Goal: Navigation & Orientation: Find specific page/section

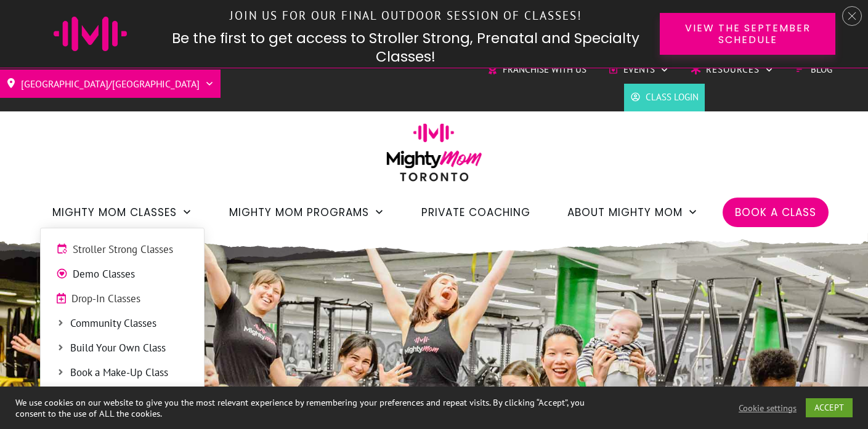
scroll to position [107, 0]
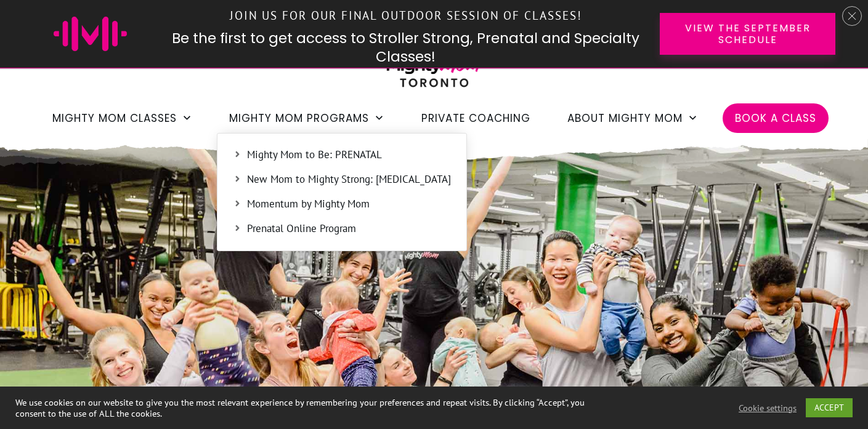
click at [306, 156] on span "Mighty Mom to Be: PRENATAL" at bounding box center [349, 155] width 204 height 16
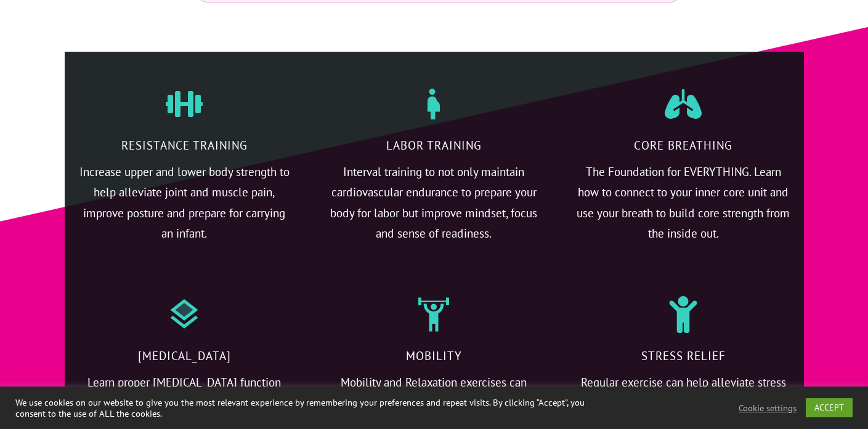
scroll to position [3410, 0]
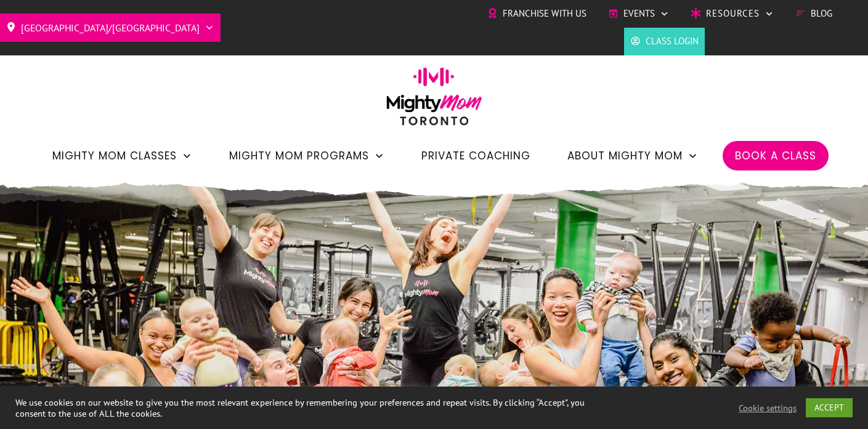
scroll to position [107, 0]
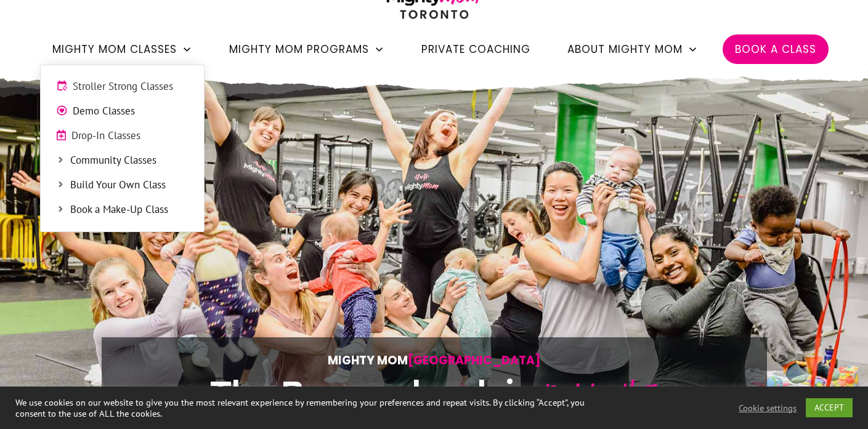
click at [112, 165] on span "Community Classes" at bounding box center [129, 161] width 118 height 16
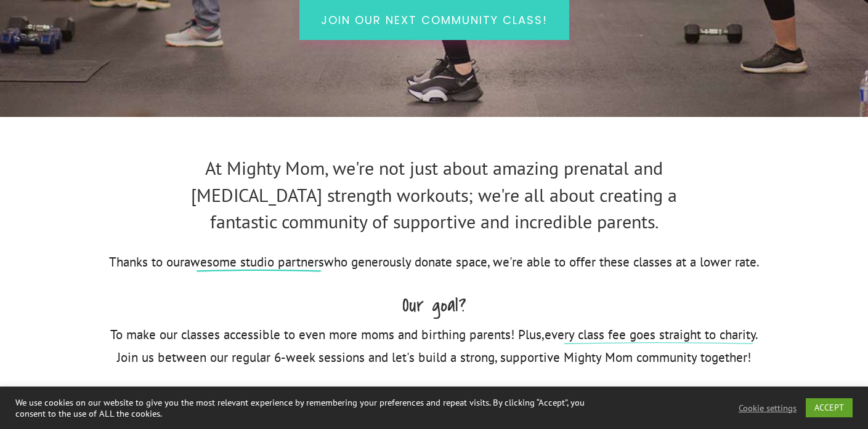
scroll to position [65, 0]
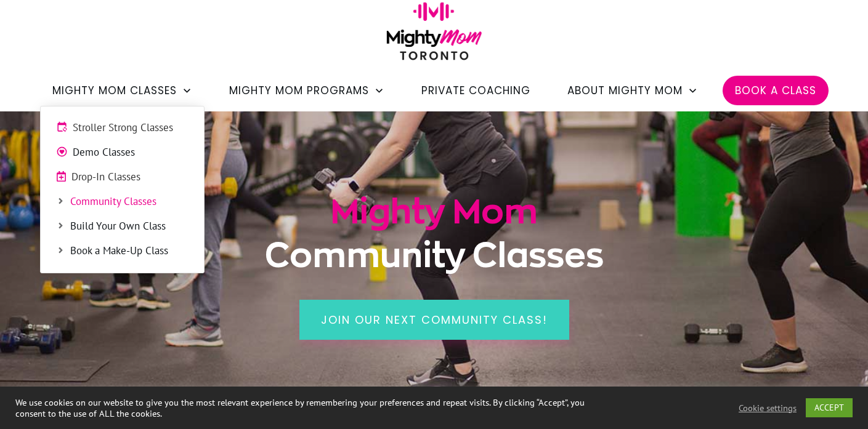
click at [127, 179] on span "Drop-In Classes" at bounding box center [129, 177] width 117 height 16
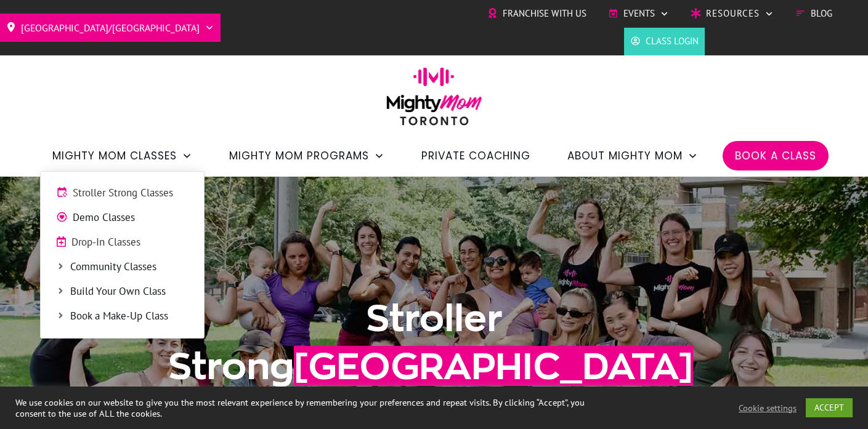
click at [115, 243] on span "Drop-In Classes" at bounding box center [129, 243] width 117 height 16
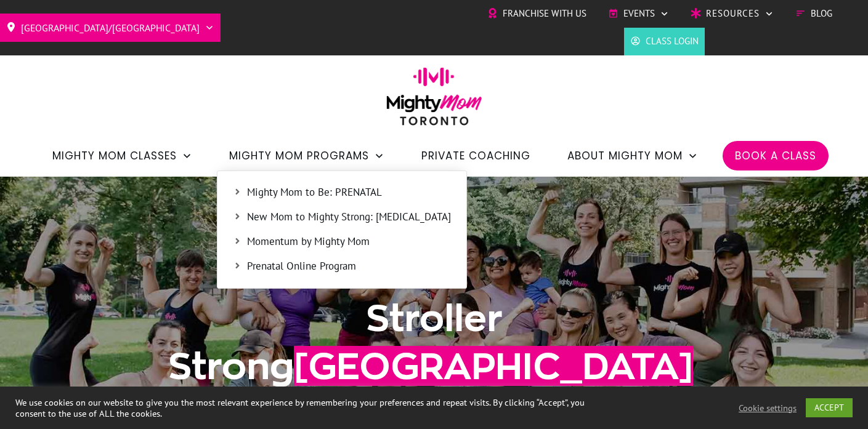
click at [293, 192] on span "Mighty Mom to Be: PRENATAL" at bounding box center [349, 193] width 204 height 16
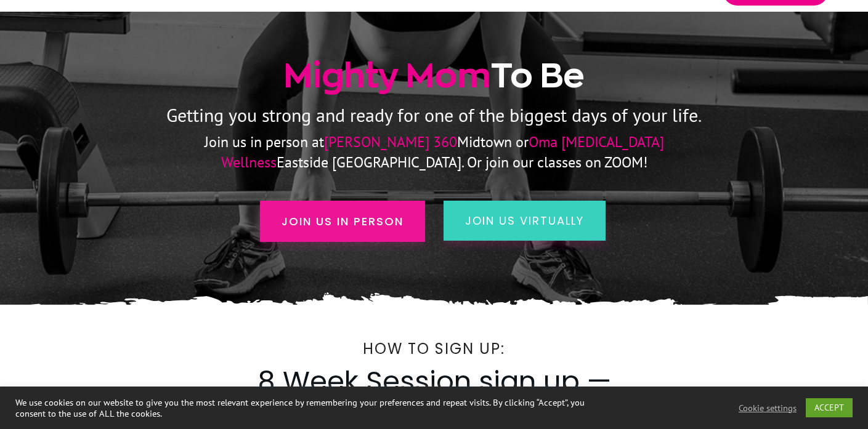
click at [366, 210] on link "Join us in person" at bounding box center [342, 221] width 165 height 41
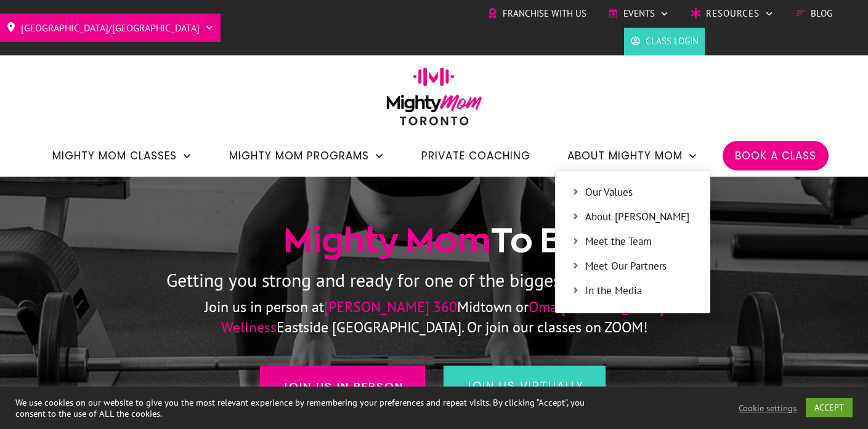
click at [616, 243] on span "Meet the Team" at bounding box center [639, 242] width 109 height 16
